Goal: Task Accomplishment & Management: Manage account settings

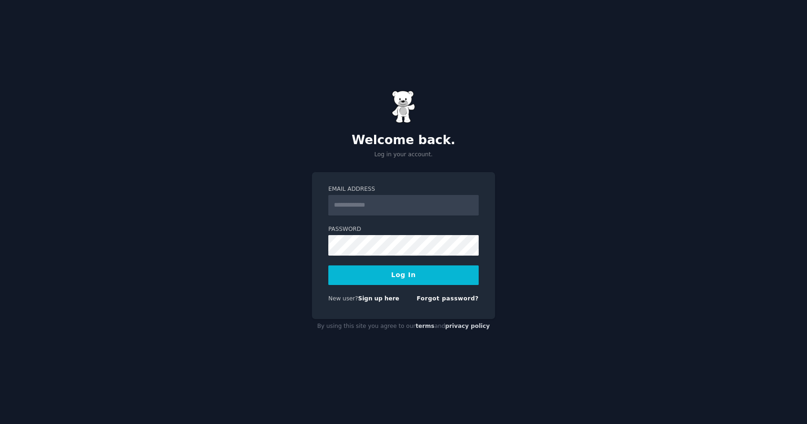
click at [418, 209] on input "Email Address" at bounding box center [403, 205] width 150 height 21
type input "**********"
click at [328, 266] on button "Log In" at bounding box center [403, 276] width 150 height 20
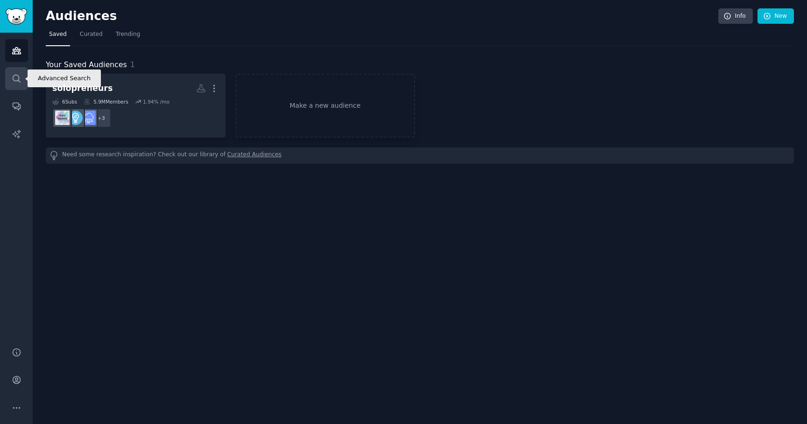
click at [17, 76] on icon "Sidebar" at bounding box center [17, 79] width 10 height 10
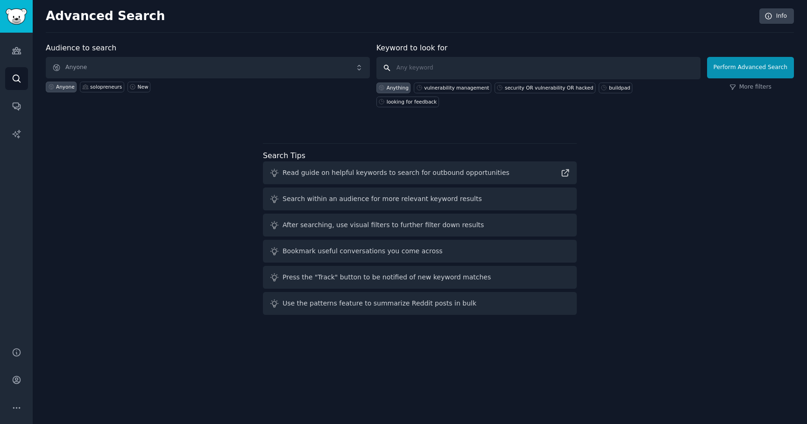
click at [415, 69] on input "text" at bounding box center [538, 68] width 324 height 22
type input "productivity"
paste input "productivity"
type input "productivity, wakatime, rescuetime"
click at [731, 68] on button "Perform Advanced Search" at bounding box center [750, 67] width 87 height 21
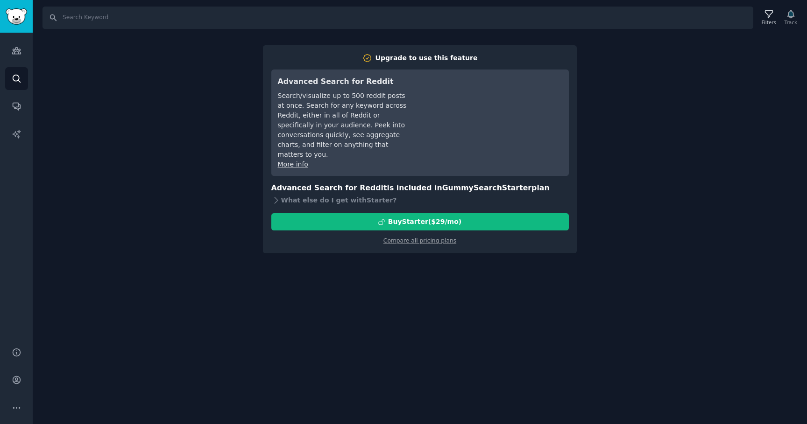
click at [639, 118] on div "Search Filters Track Upgrade to use this feature Advanced Search for Reddit Sea…" at bounding box center [420, 212] width 774 height 424
click at [13, 61] on link "Audiences" at bounding box center [16, 50] width 23 height 23
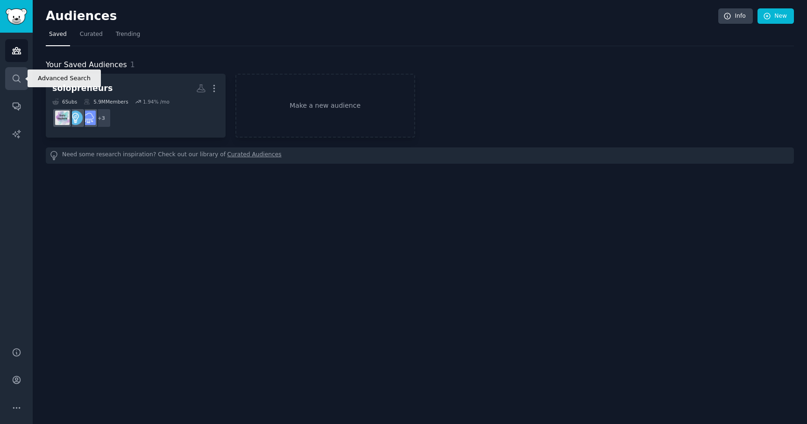
click at [16, 75] on icon "Sidebar" at bounding box center [17, 79] width 10 height 10
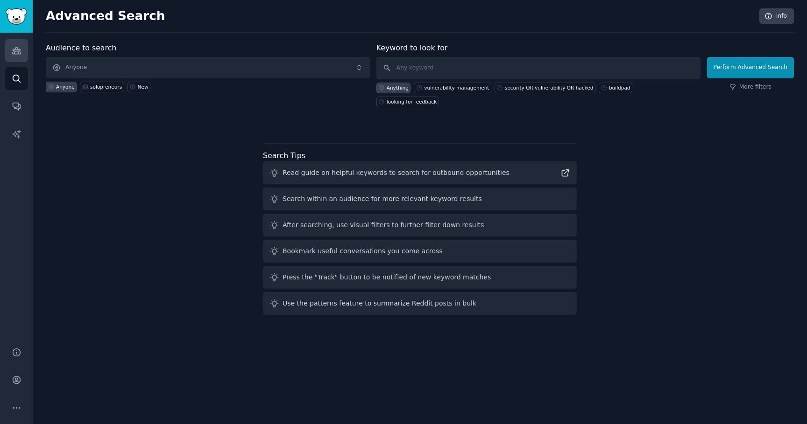
click at [21, 56] on link "Audiences" at bounding box center [16, 50] width 23 height 23
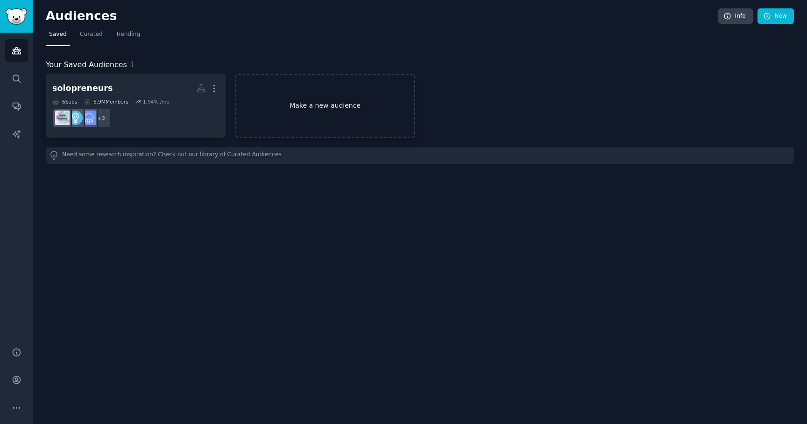
click at [306, 120] on link "Make a new audience" at bounding box center [325, 106] width 180 height 64
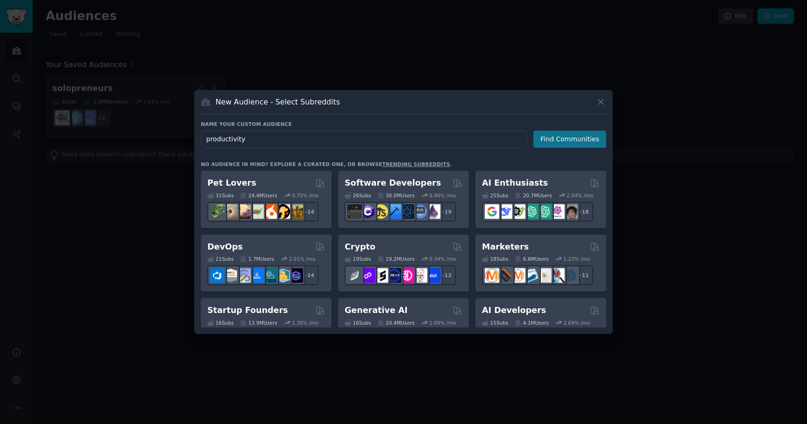
type input "productivity"
click at [567, 138] on button "Find Communities" at bounding box center [569, 139] width 73 height 17
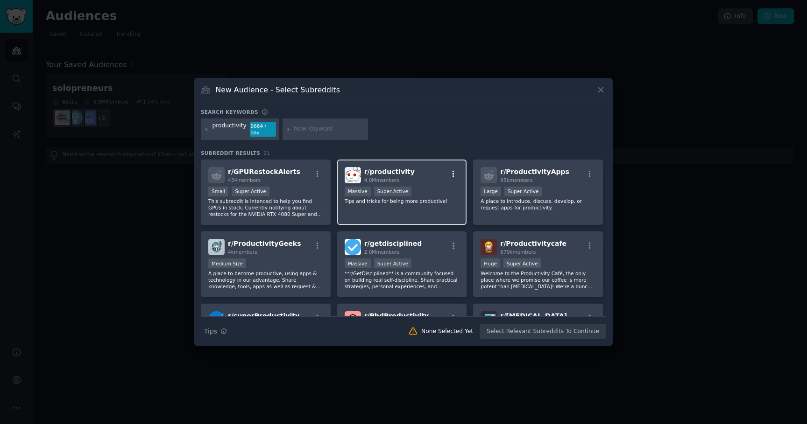
click at [455, 171] on icon "button" at bounding box center [453, 174] width 8 height 8
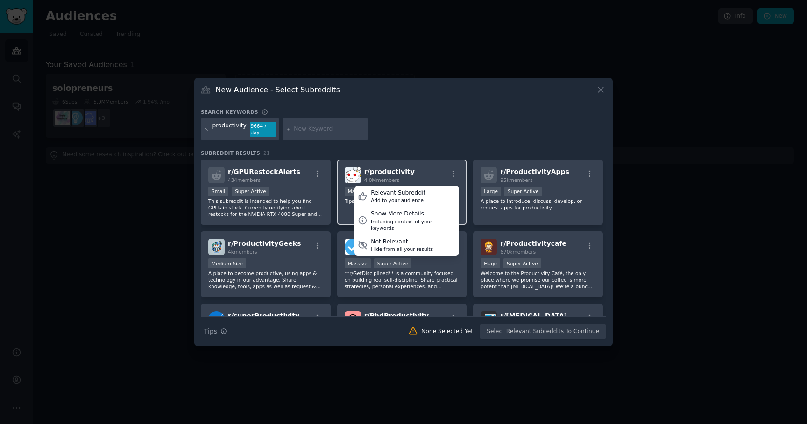
click at [428, 173] on div "r/ productivity 4.0M members Relevant Subreddit Add to your audience Show More …" at bounding box center [402, 175] width 115 height 16
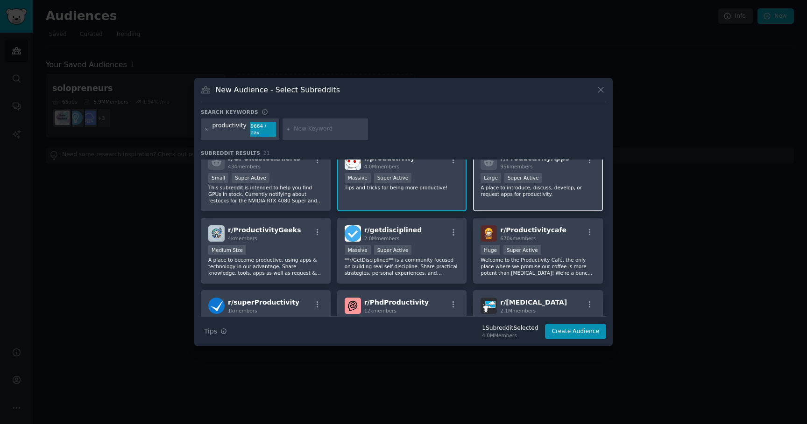
scroll to position [9, 0]
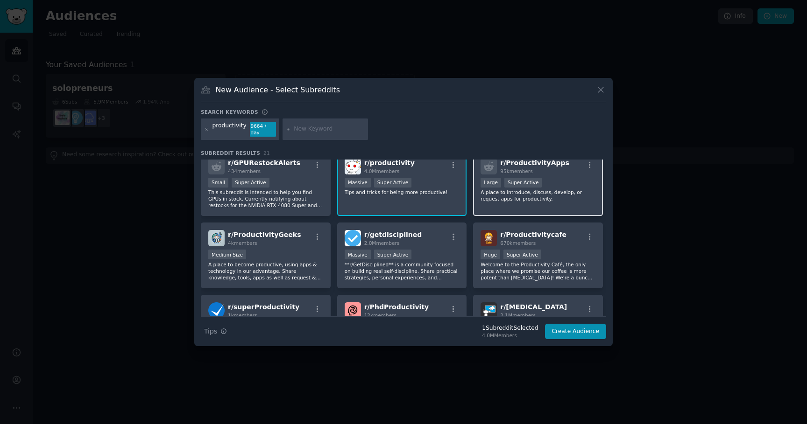
click at [552, 188] on div "Large Super Active" at bounding box center [537, 184] width 115 height 12
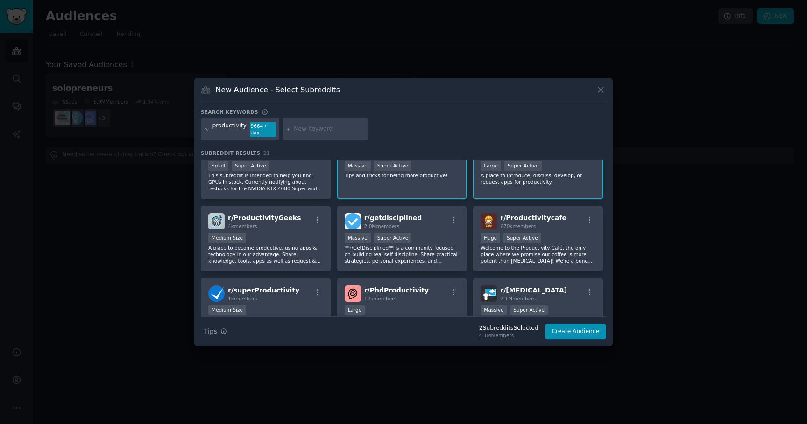
scroll to position [42, 0]
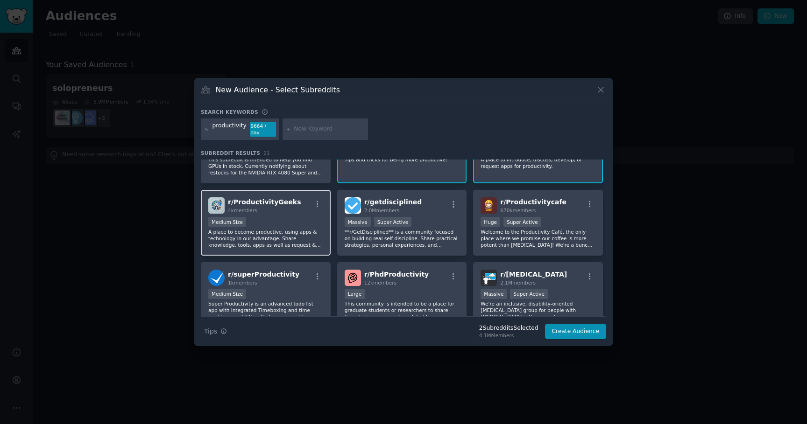
click at [289, 207] on div "4k members" at bounding box center [264, 210] width 73 height 7
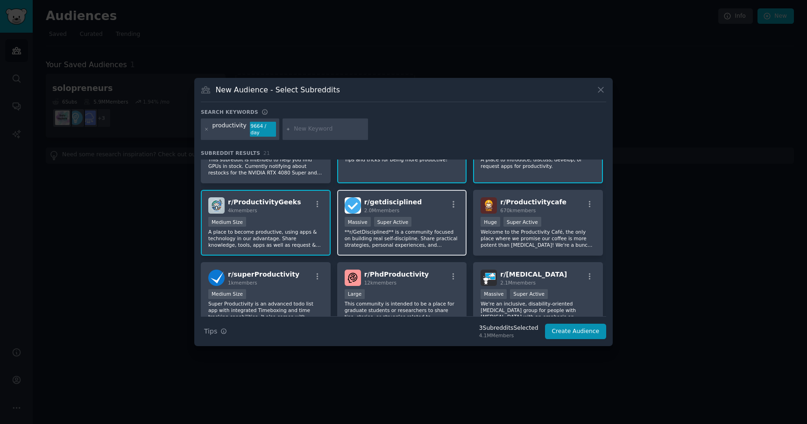
click at [428, 213] on div "r/ getdisciplined 2.0M members" at bounding box center [402, 205] width 115 height 16
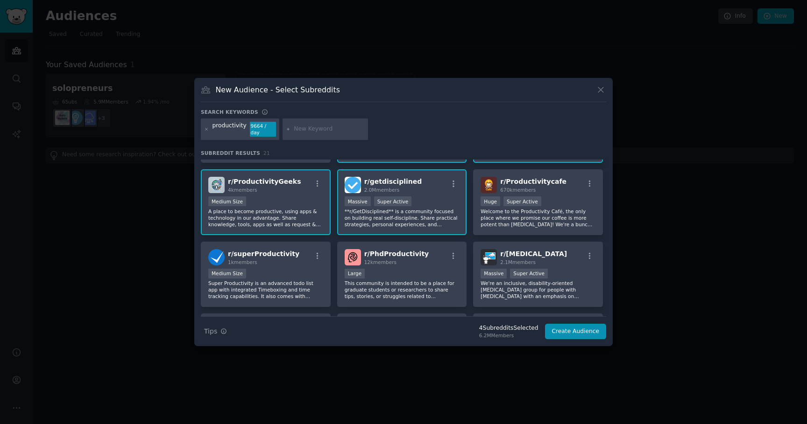
scroll to position [70, 0]
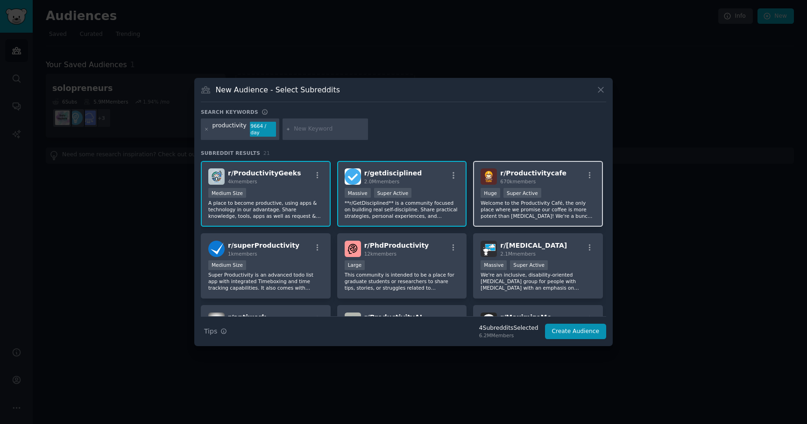
click at [538, 210] on p "Welcome to the Productivity Café, the only place where we promise our coffee is…" at bounding box center [537, 210] width 115 height 20
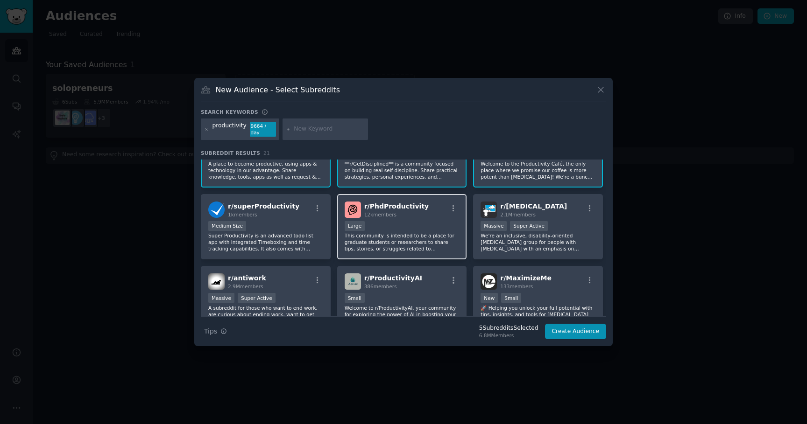
scroll to position [119, 0]
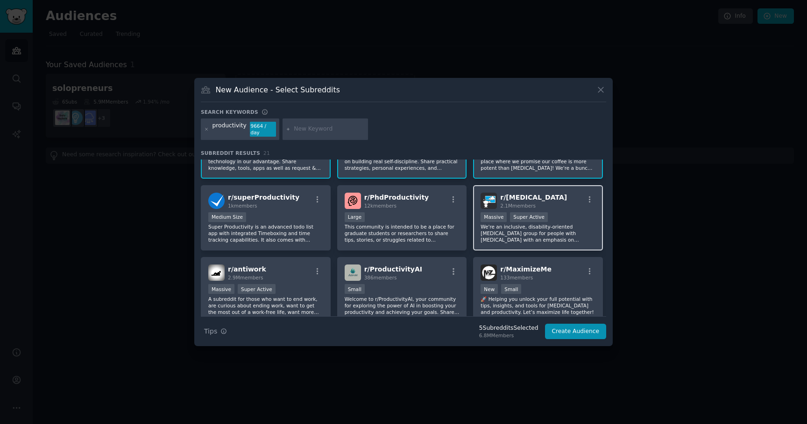
click at [543, 237] on p "We're an inclusive, disability-oriented [MEDICAL_DATA] group for people with [M…" at bounding box center [537, 234] width 115 height 20
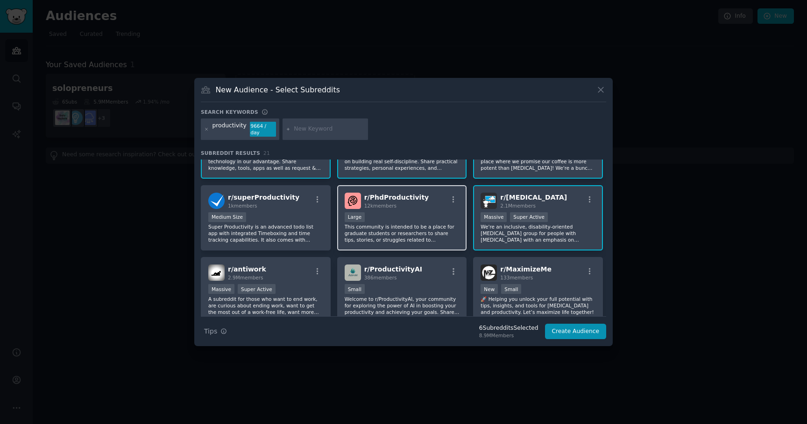
click at [425, 229] on p "This community is intended to be a place for graduate students or researchers t…" at bounding box center [402, 234] width 115 height 20
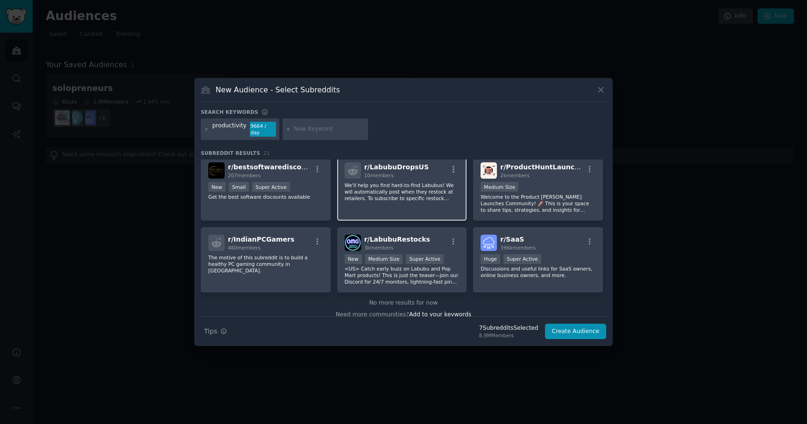
scroll to position [374, 0]
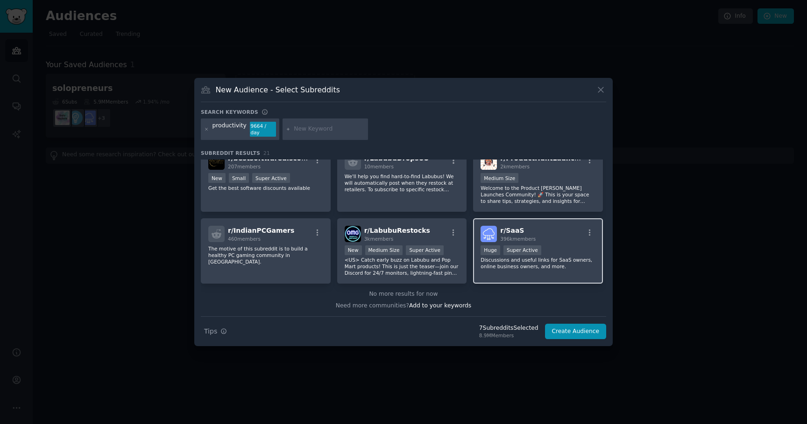
click at [569, 274] on div "r/ SaaS 396k members Huge Super Active Discussions and useful links for SaaS ow…" at bounding box center [538, 251] width 130 height 66
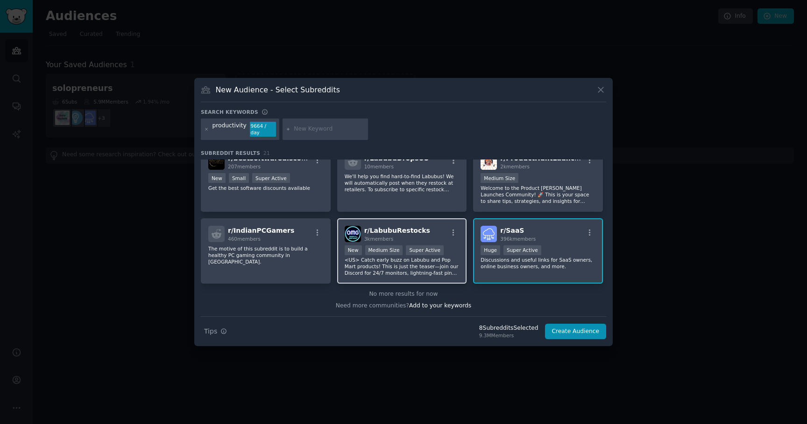
click at [423, 273] on p "<US> Catch early buzz on Labubu and Pop Mart products! This is just the teaser—…" at bounding box center [402, 267] width 115 height 20
click at [583, 335] on button "Create Audience" at bounding box center [576, 332] width 62 height 16
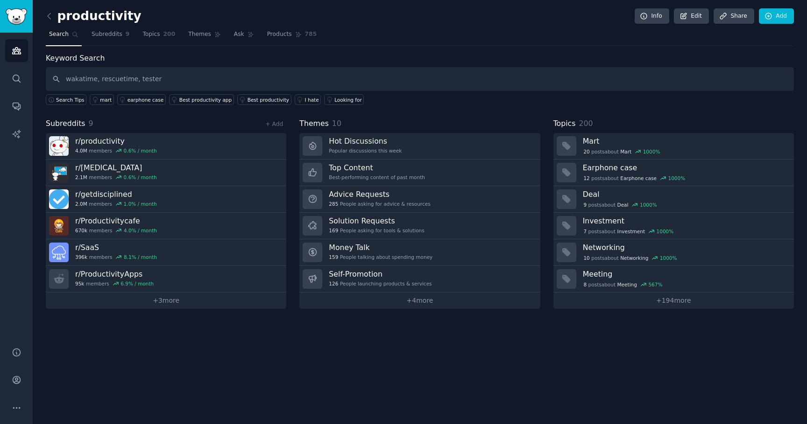
type input "wakatime, rescuetime, tester"
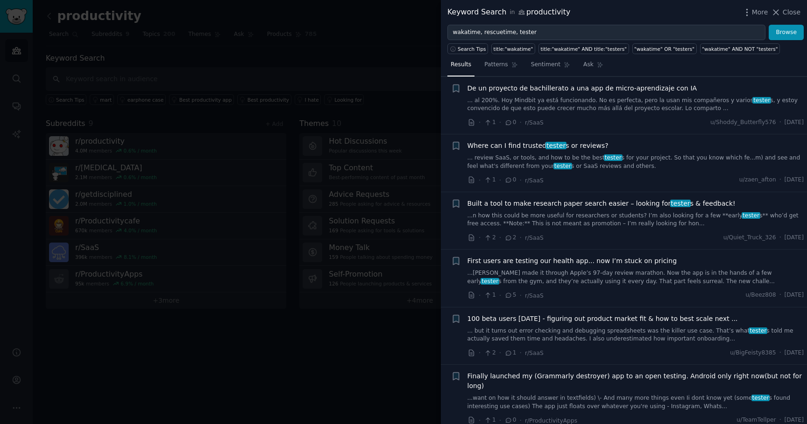
scroll to position [433, 0]
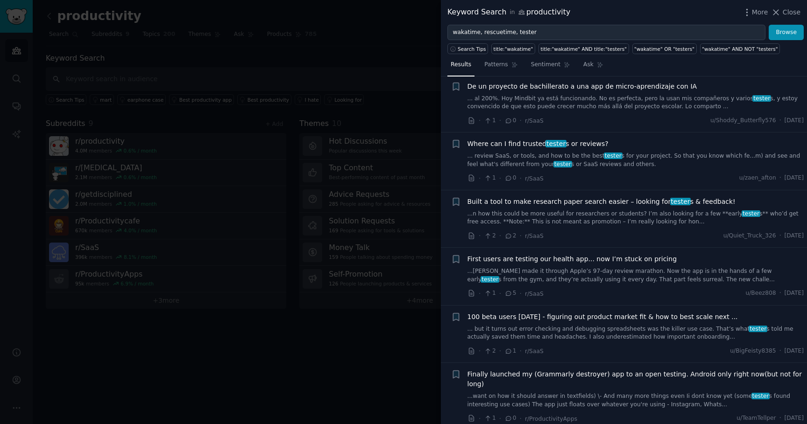
click at [580, 139] on span "Where can I find trusted tester s or reviews?" at bounding box center [537, 144] width 141 height 10
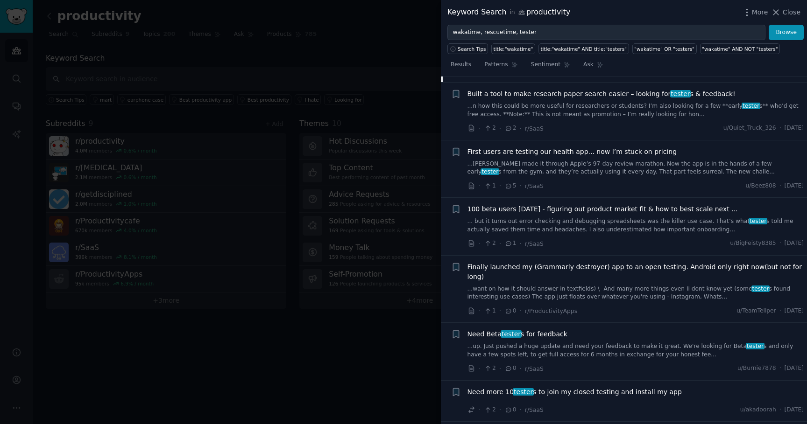
scroll to position [795, 0]
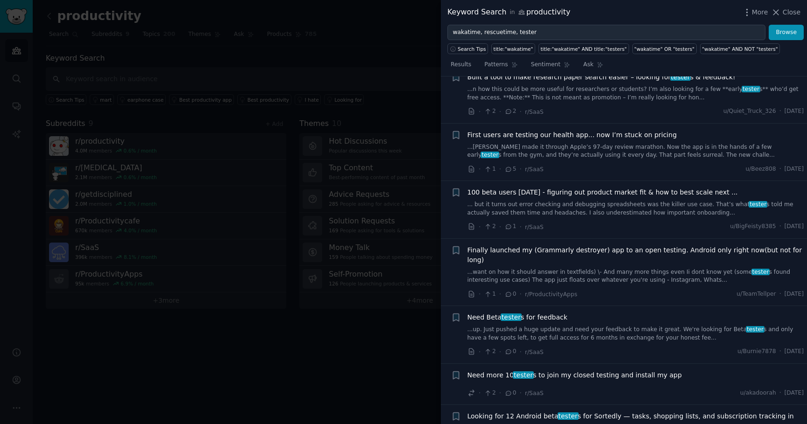
click at [583, 188] on span "100 beta users [DATE] - figuring out product market fit & how to best scale nex…" at bounding box center [602, 193] width 270 height 10
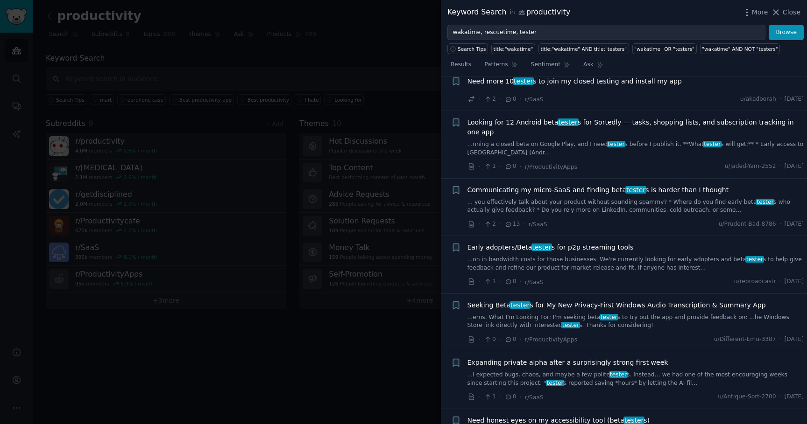
scroll to position [1216, 0]
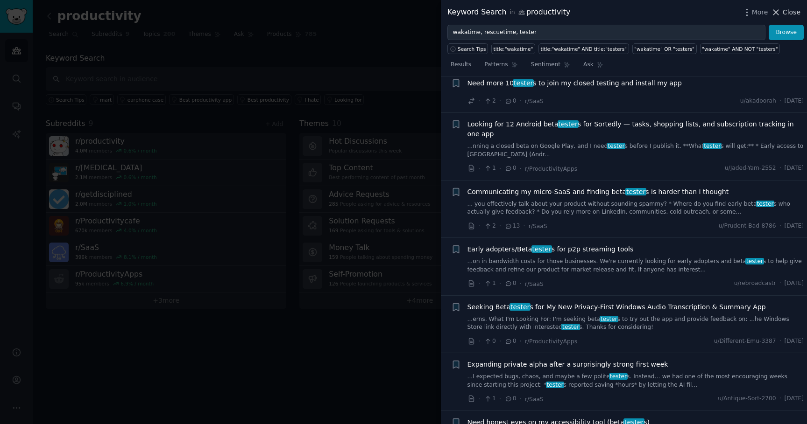
click at [797, 13] on span "Close" at bounding box center [791, 12] width 18 height 10
